Goal: Task Accomplishment & Management: Use online tool/utility

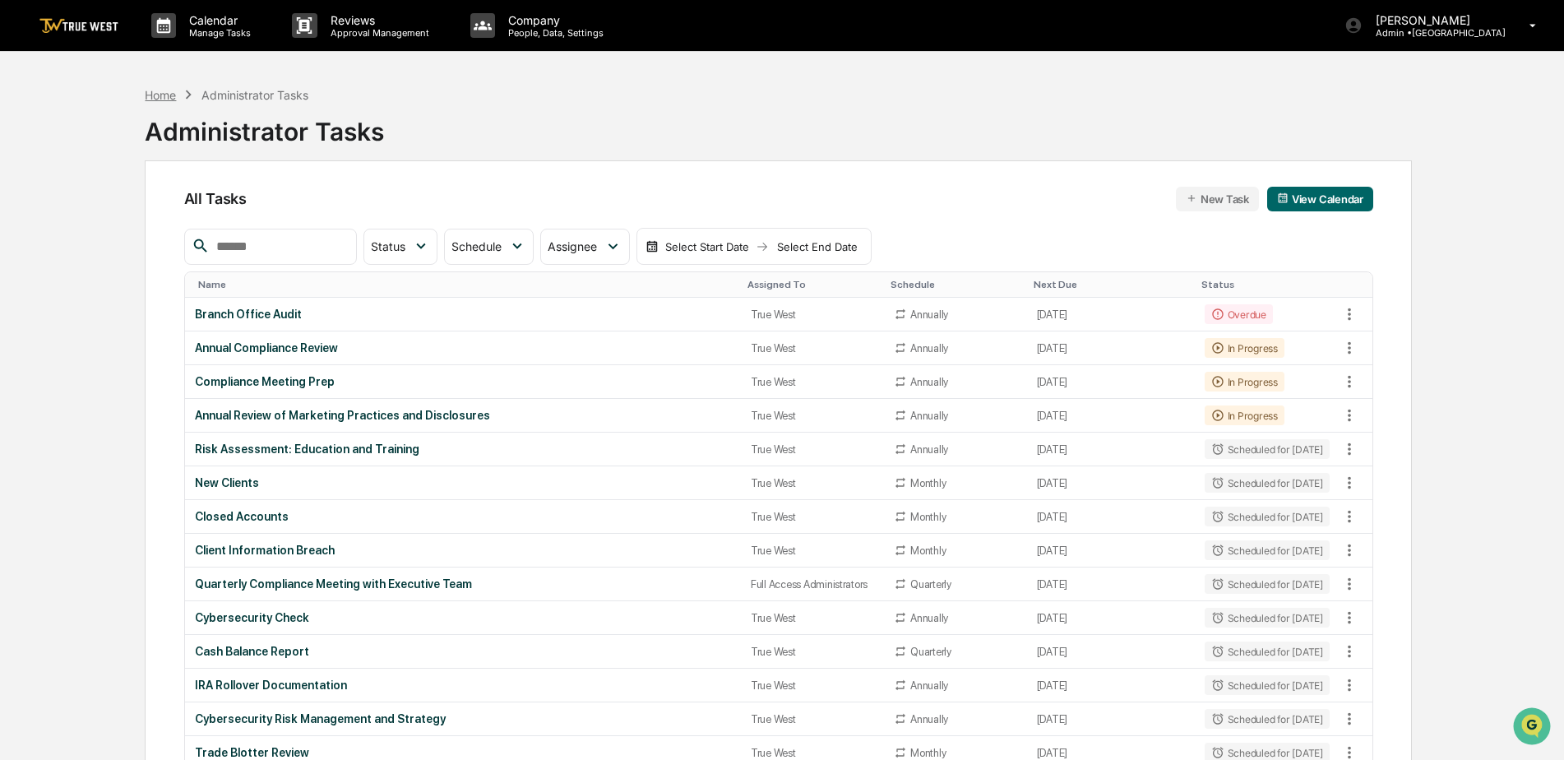
click at [157, 95] on div "Home" at bounding box center [160, 95] width 31 height 14
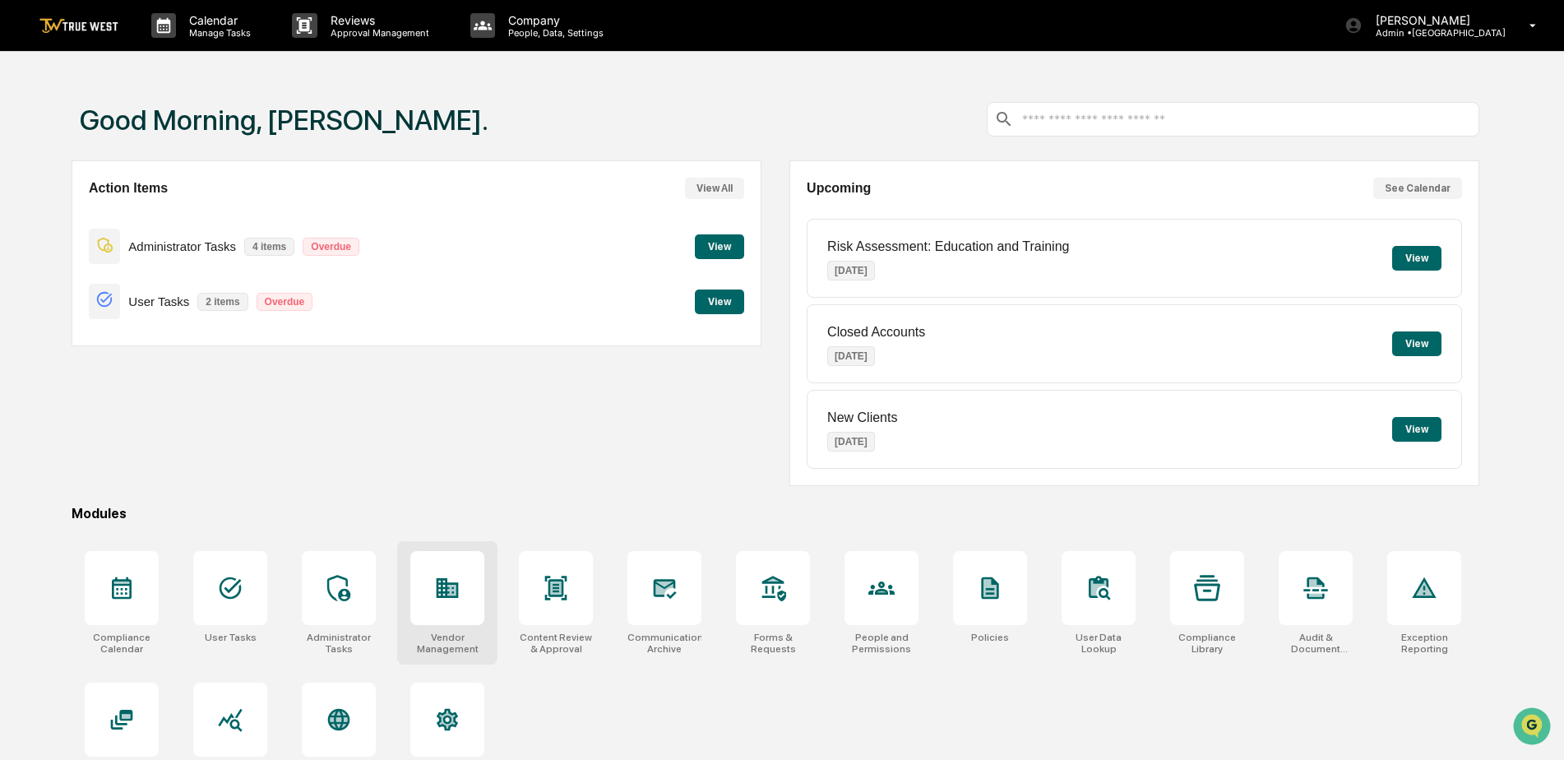
click at [466, 594] on div at bounding box center [447, 588] width 74 height 74
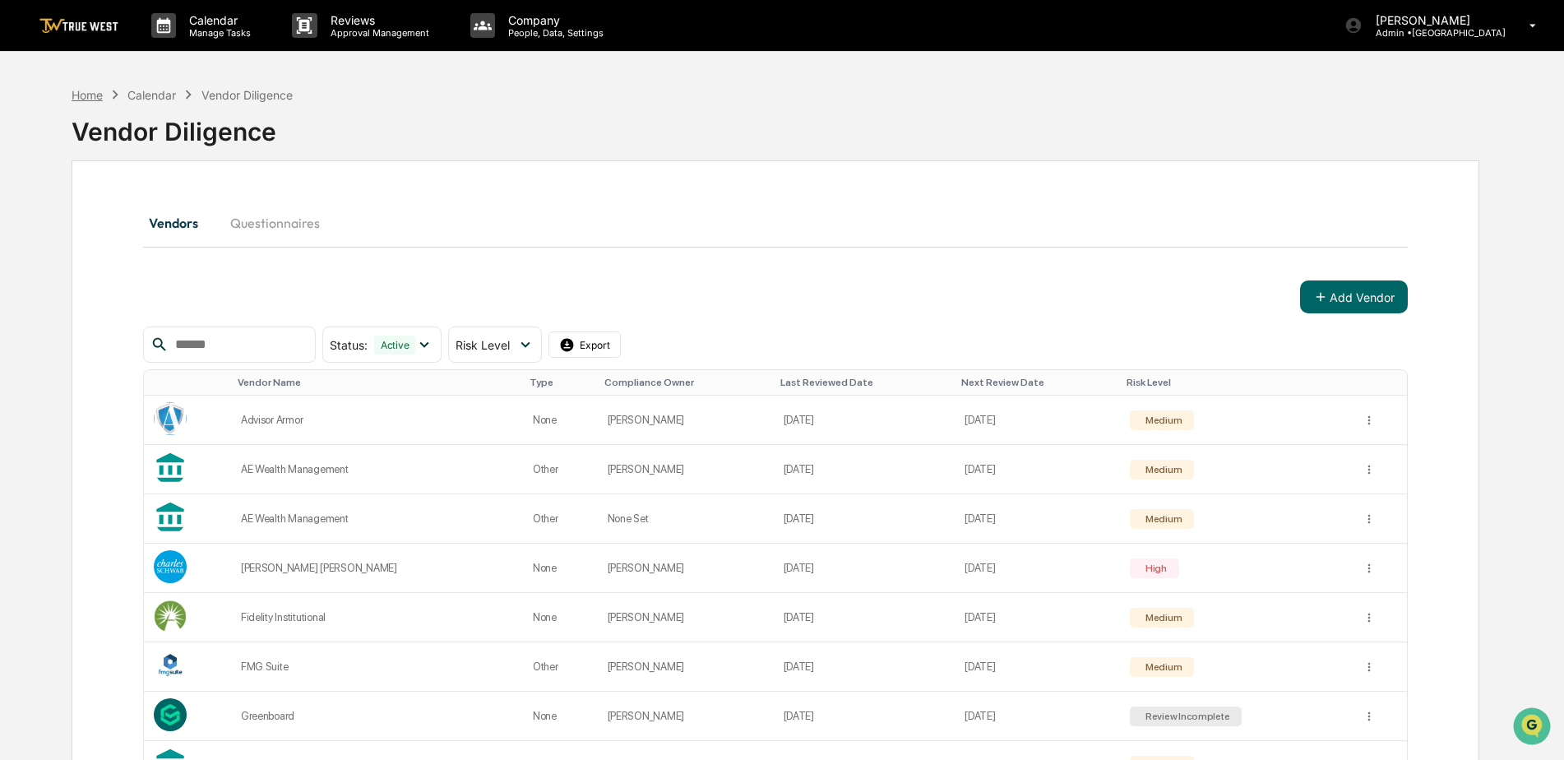
click at [90, 94] on div "Home" at bounding box center [87, 95] width 31 height 14
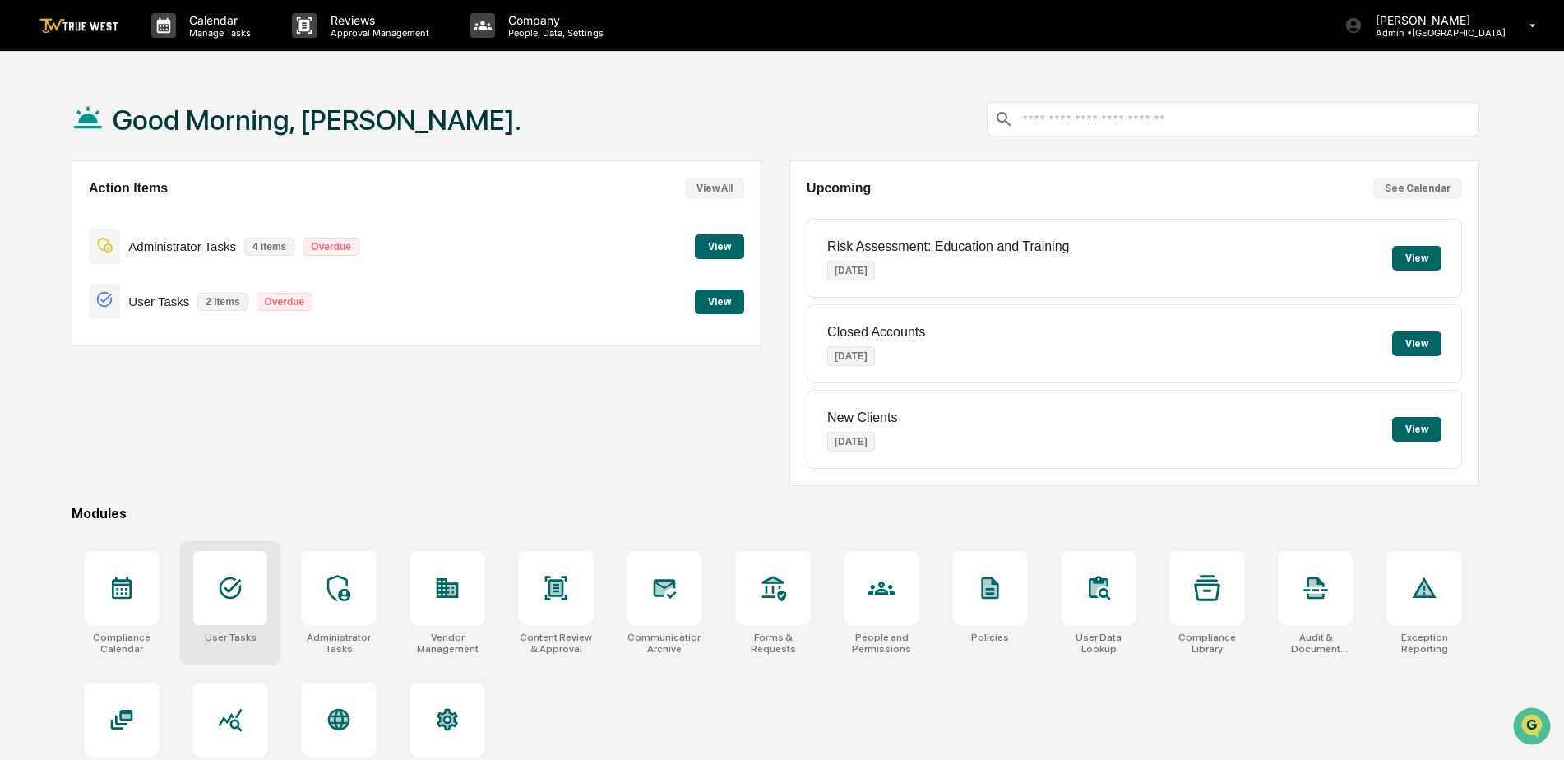
click at [257, 592] on div at bounding box center [230, 588] width 74 height 74
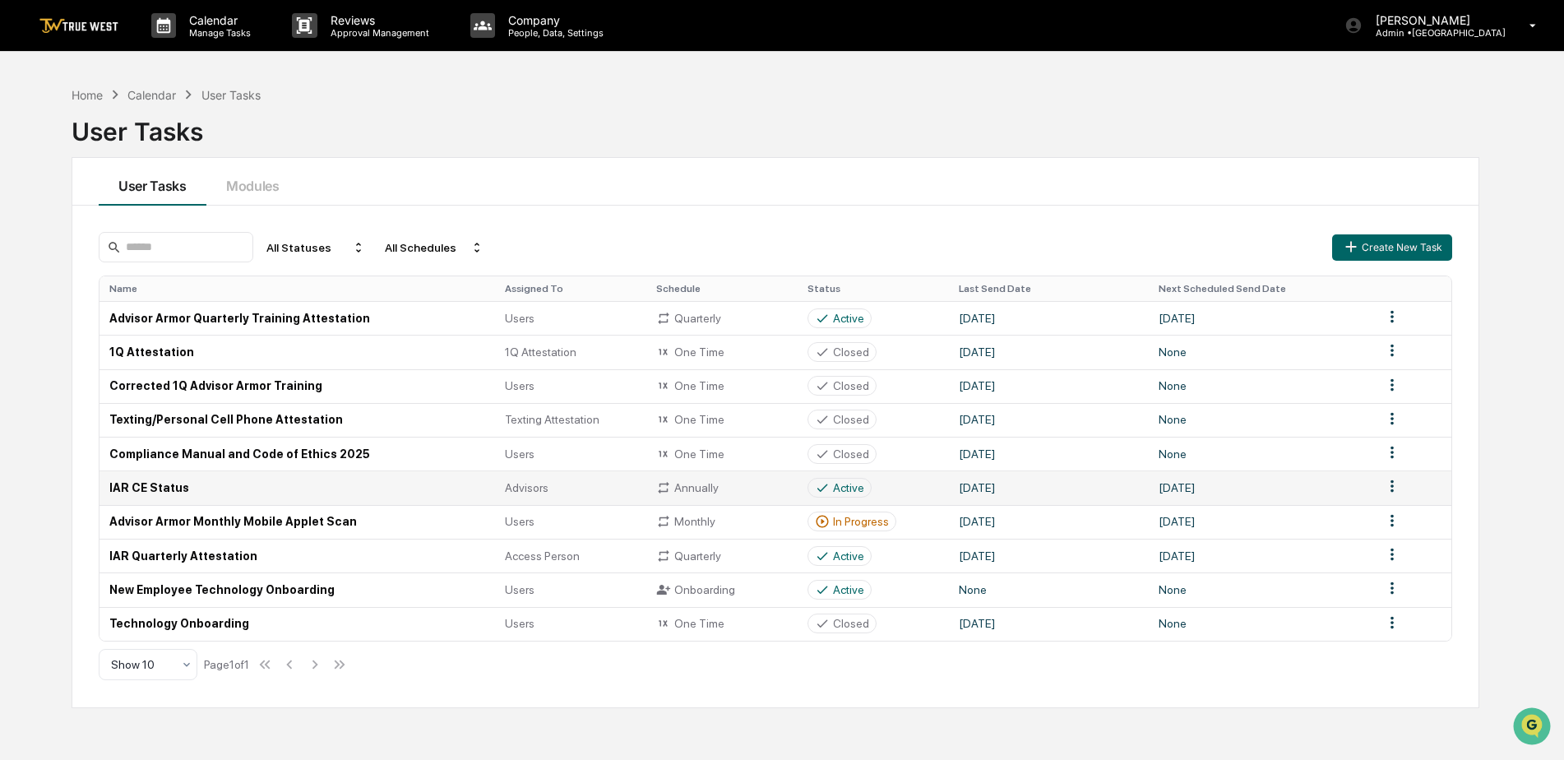
click at [130, 489] on td "IAR CE Status" at bounding box center [298, 487] width 396 height 34
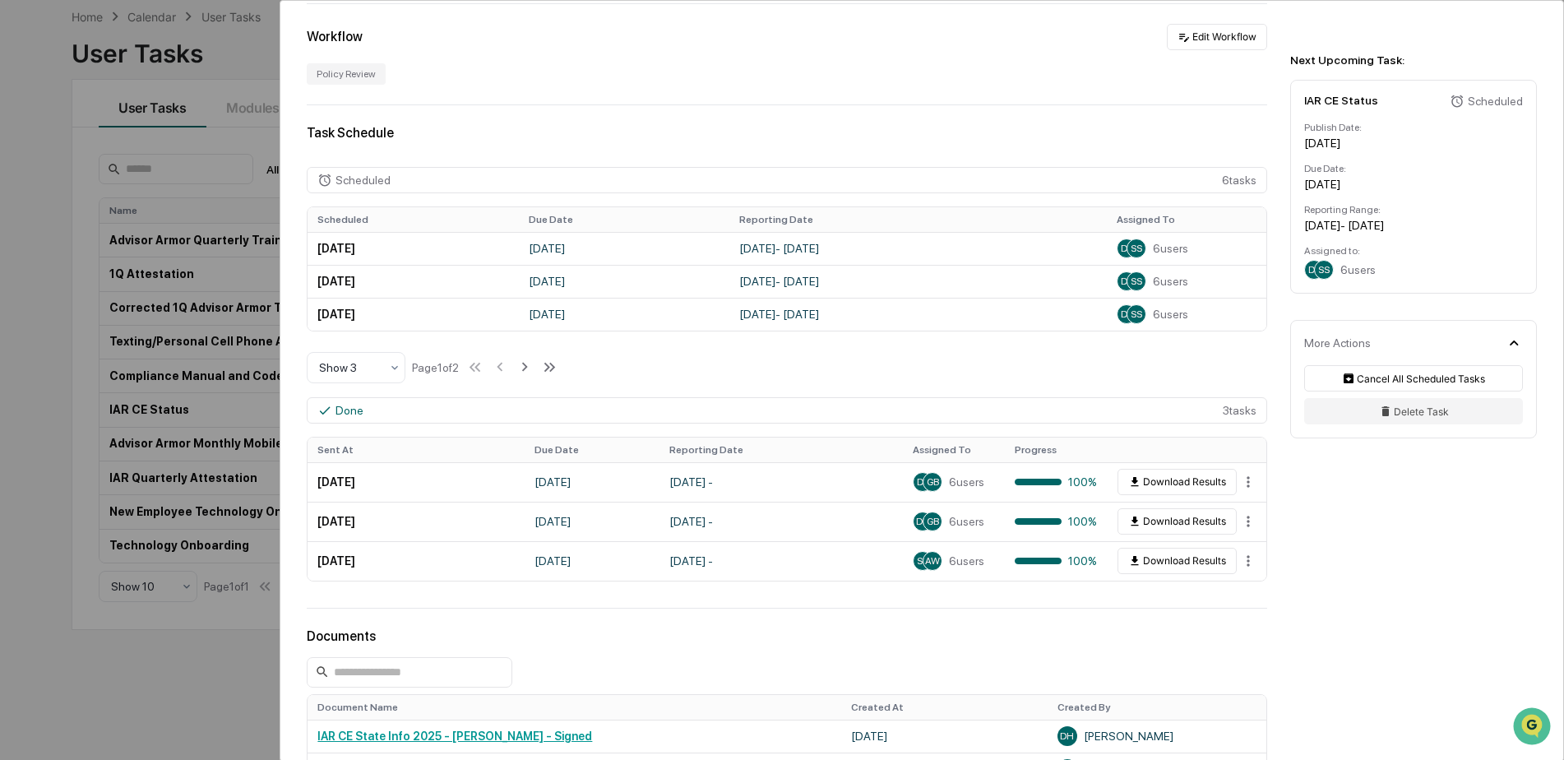
scroll to position [275, 0]
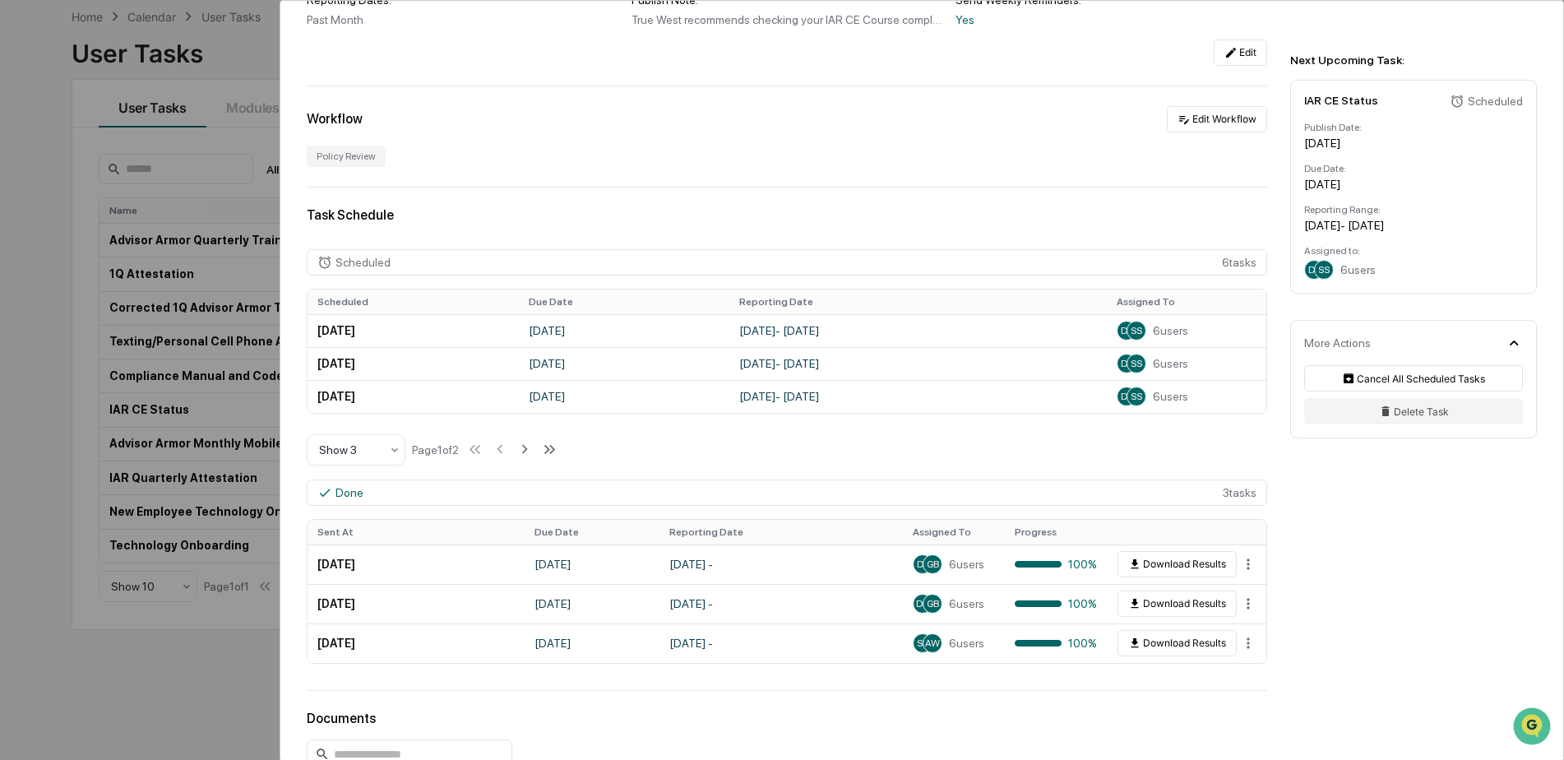
click at [234, 66] on div "User Tasks IAR CE Status IAR CE Status Active True West recommends checking you…" at bounding box center [782, 380] width 1564 height 760
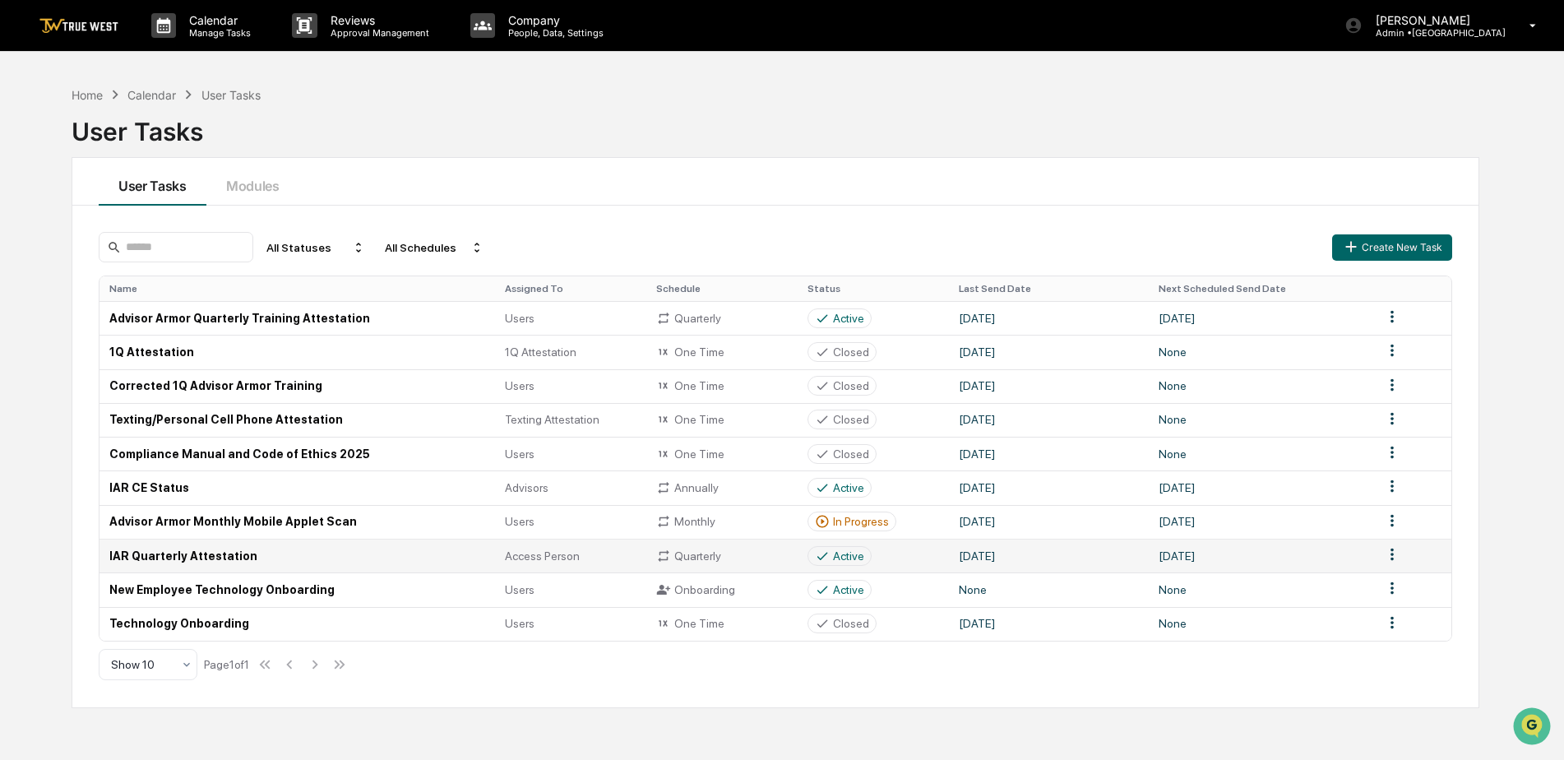
click at [197, 553] on td "IAR Quarterly Attestation" at bounding box center [298, 556] width 396 height 34
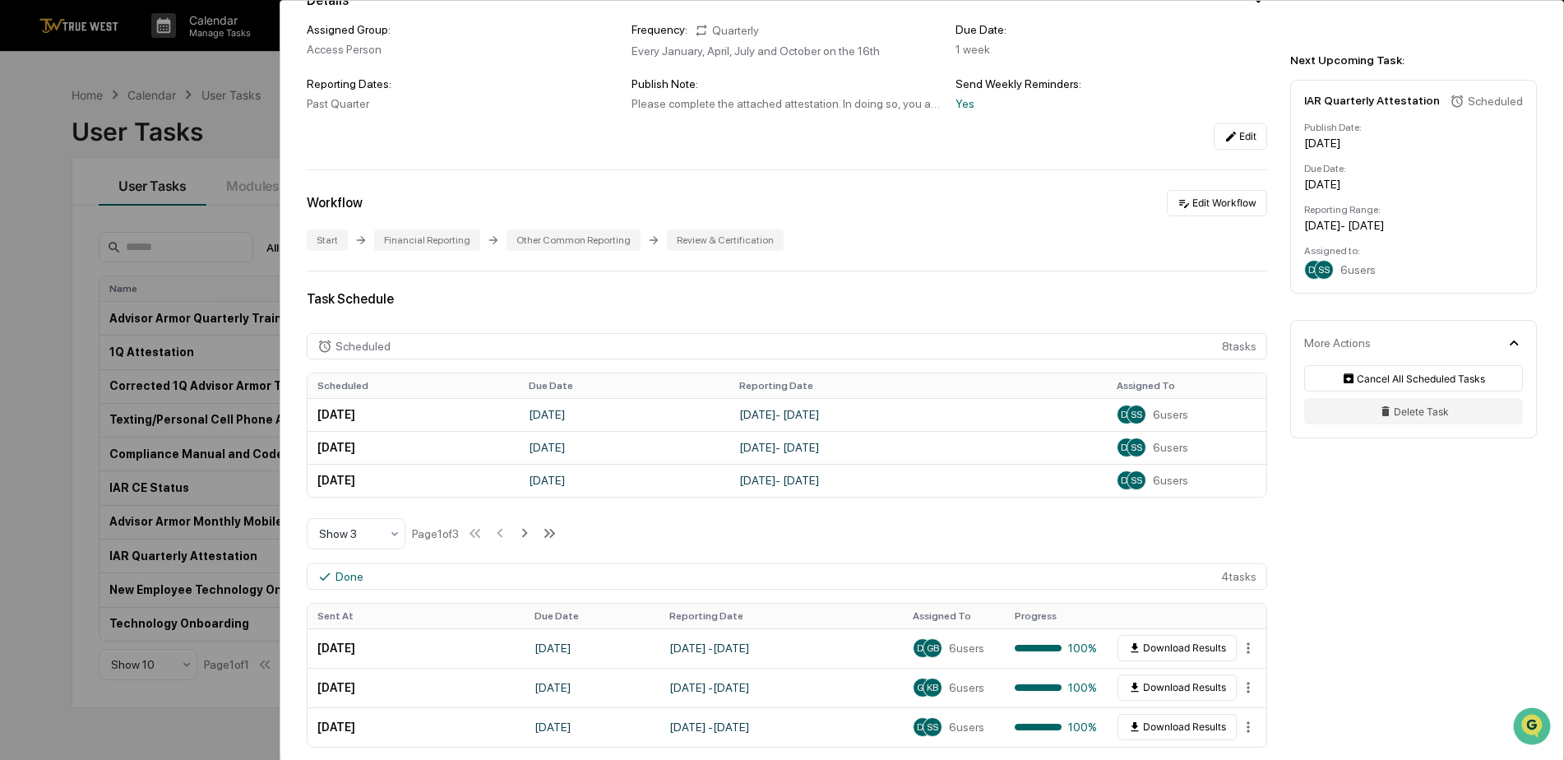
scroll to position [247, 0]
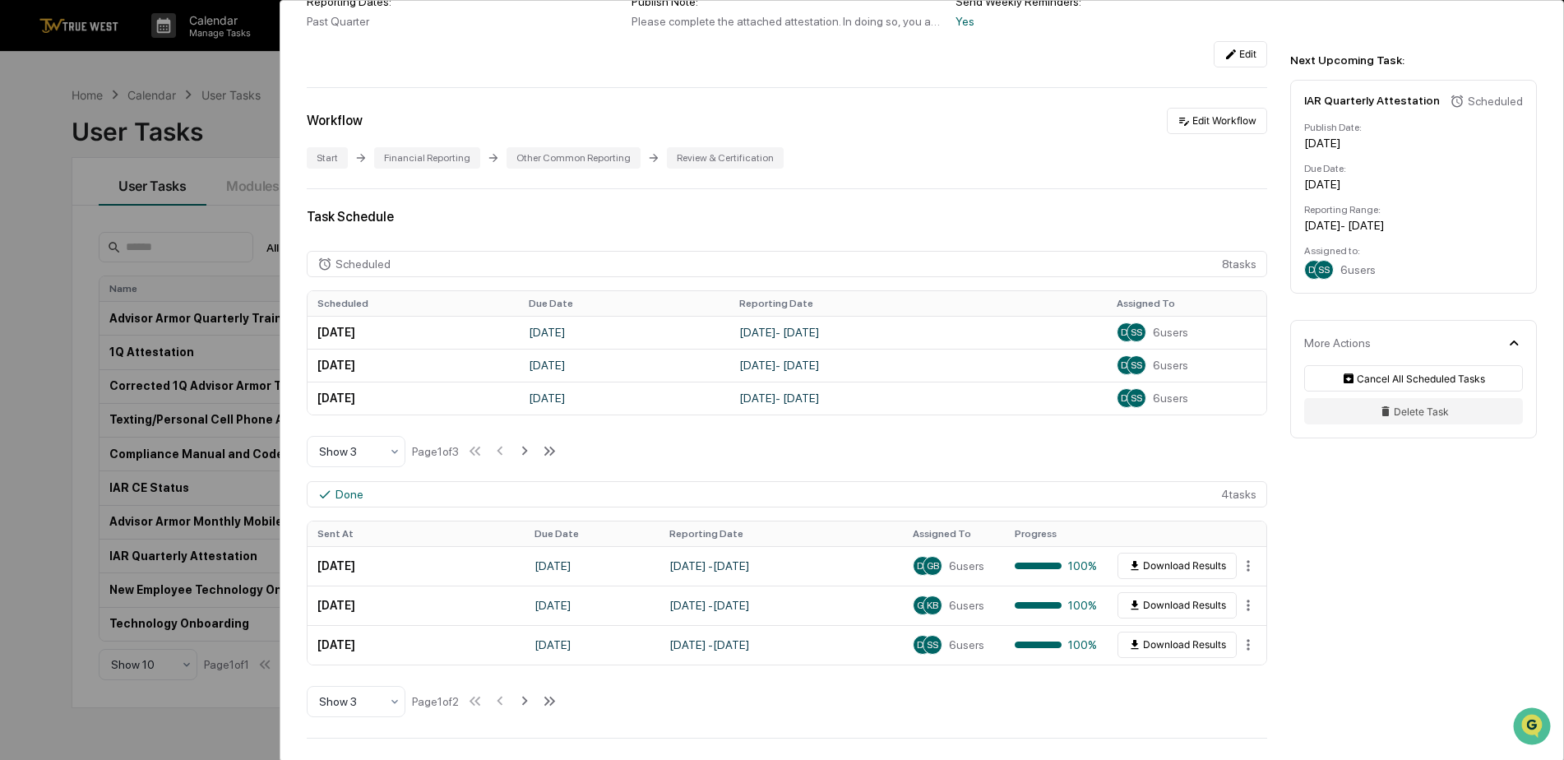
click at [61, 132] on div "User Tasks IAR Quarterly Attestation IAR Quarterly Attestation Active Please co…" at bounding box center [782, 380] width 1564 height 760
